Goal: Find specific page/section: Find specific page/section

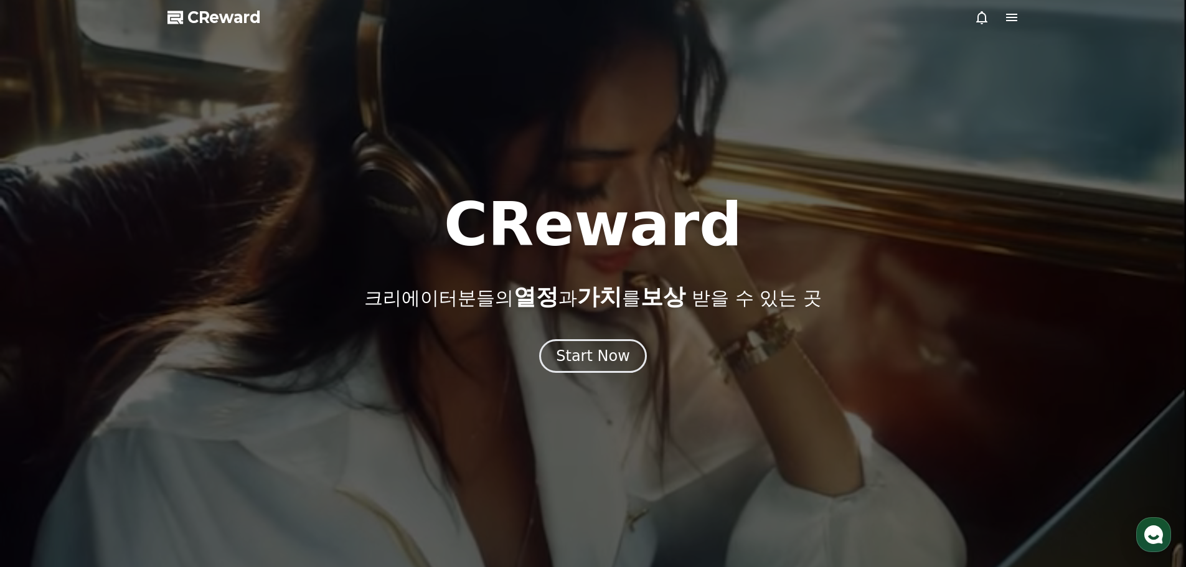
click at [1019, 11] on div at bounding box center [593, 283] width 1186 height 567
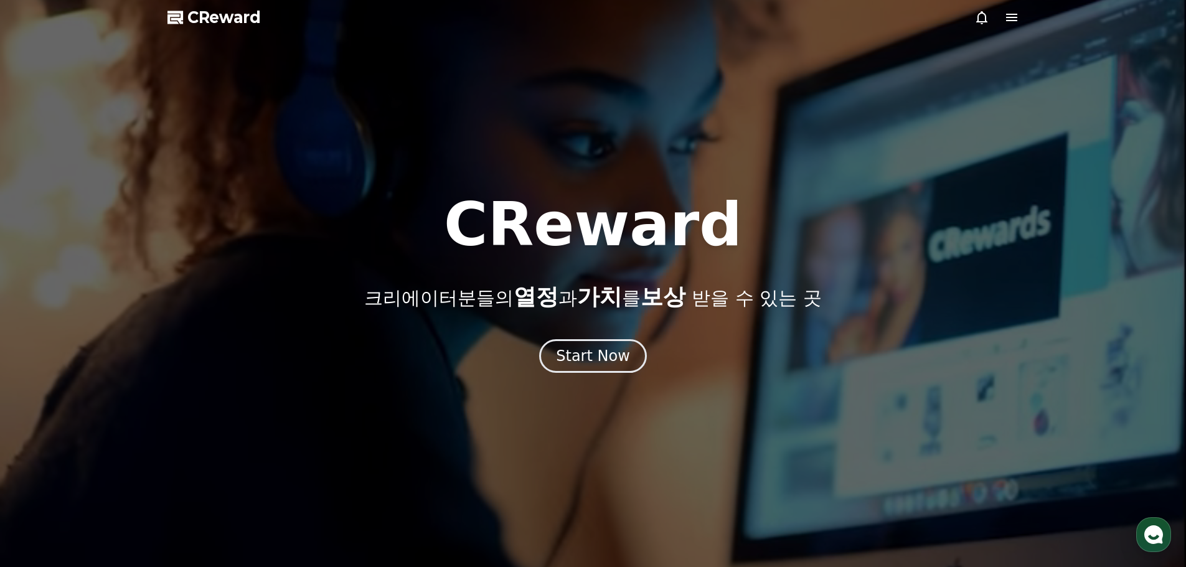
click at [1019, 12] on div at bounding box center [593, 283] width 1186 height 567
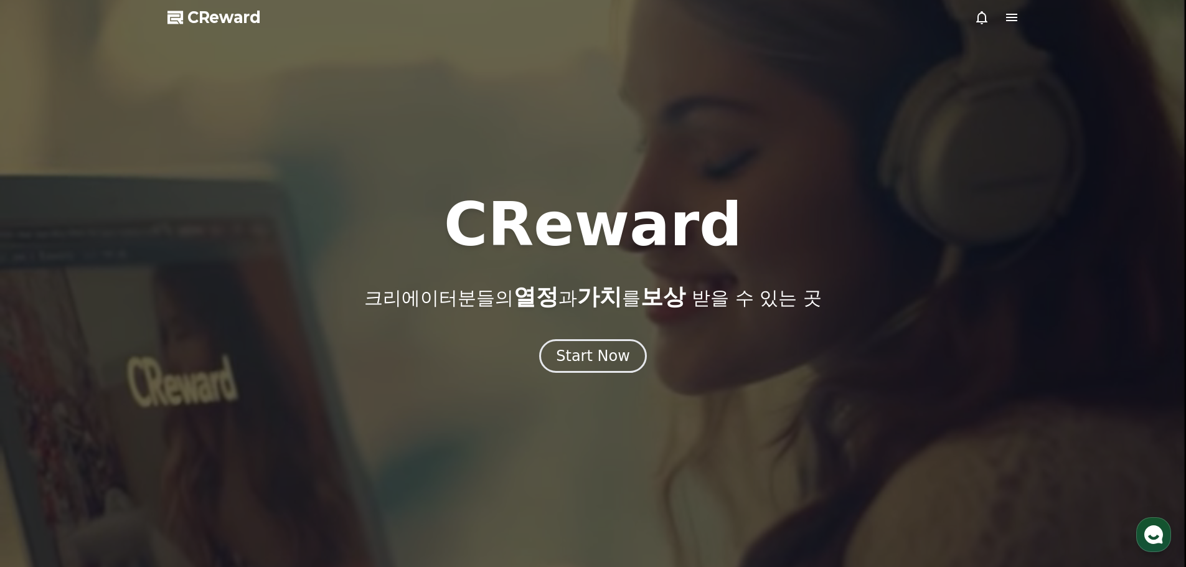
click at [1010, 17] on icon at bounding box center [1011, 17] width 15 height 15
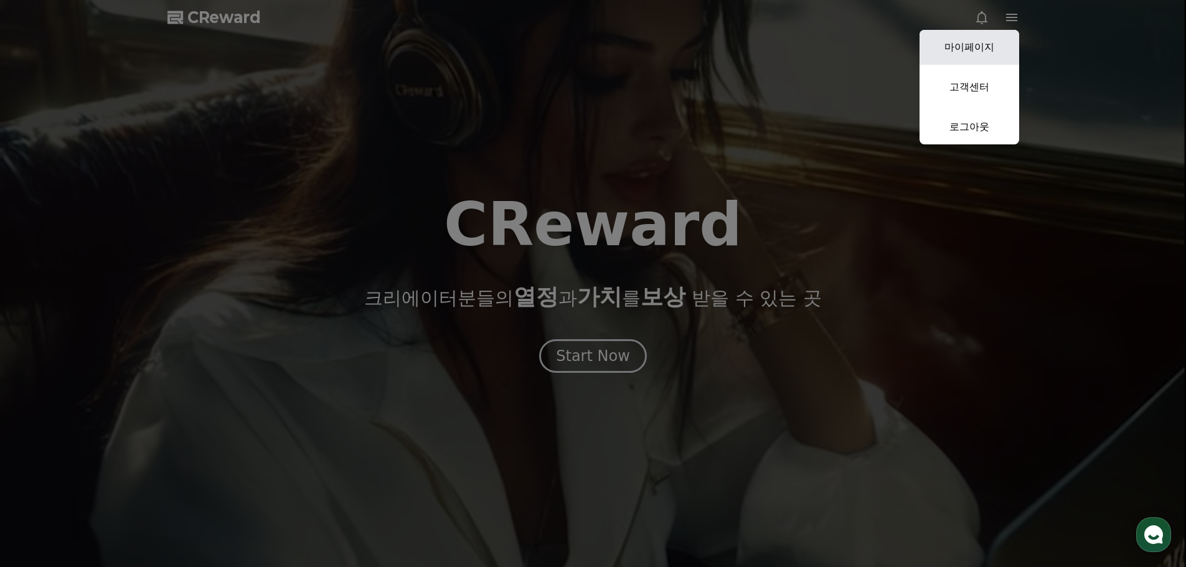
click at [969, 42] on link "마이페이지" at bounding box center [969, 47] width 100 height 35
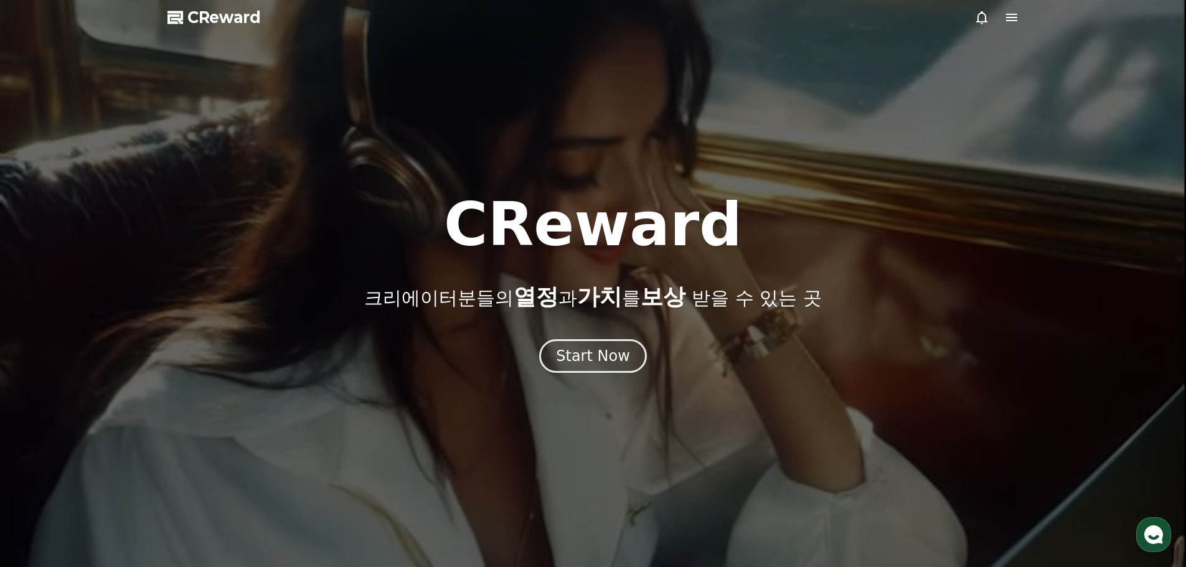
select select "**********"
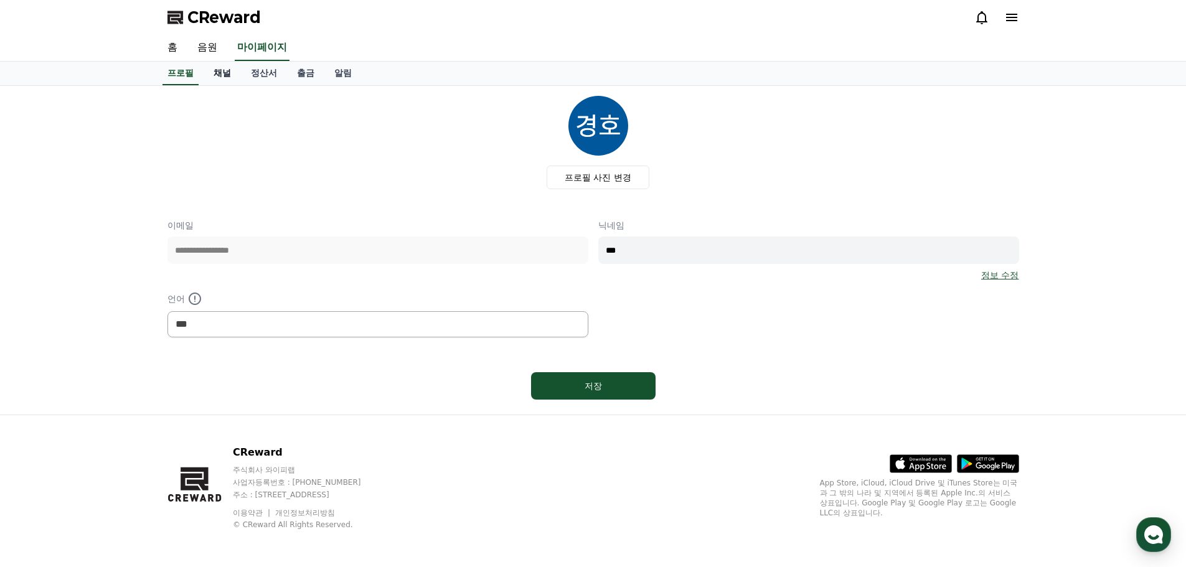
click at [213, 71] on link "채널" at bounding box center [222, 74] width 37 height 24
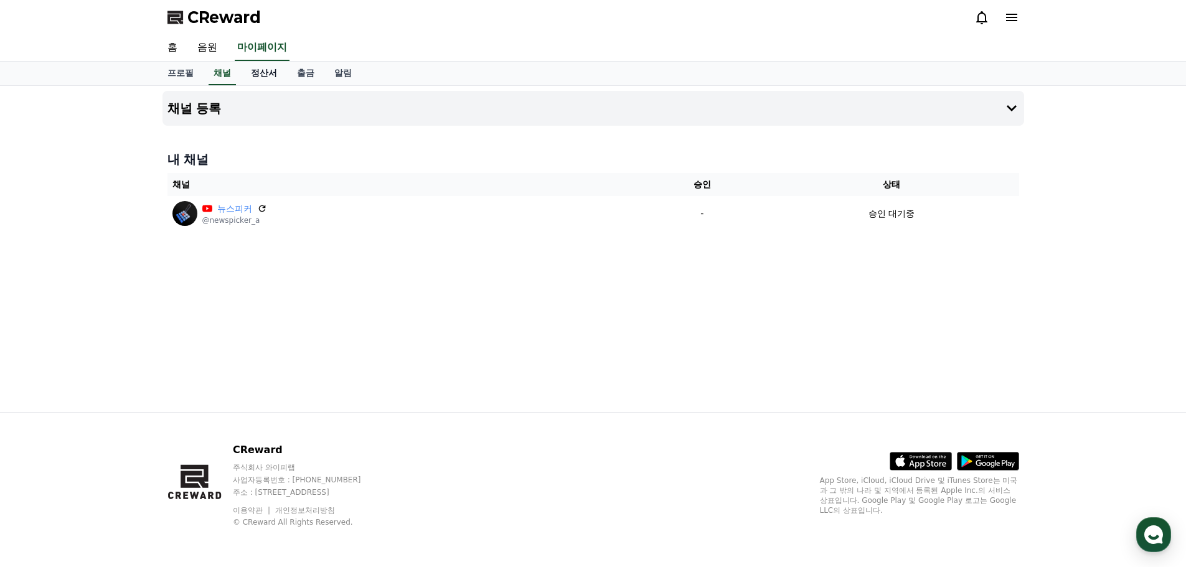
click at [258, 65] on link "정산서" at bounding box center [264, 74] width 46 height 24
